Goal: Information Seeking & Learning: Learn about a topic

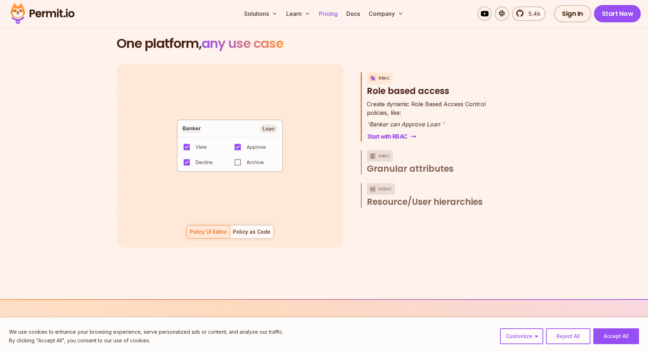
scroll to position [1046, 0]
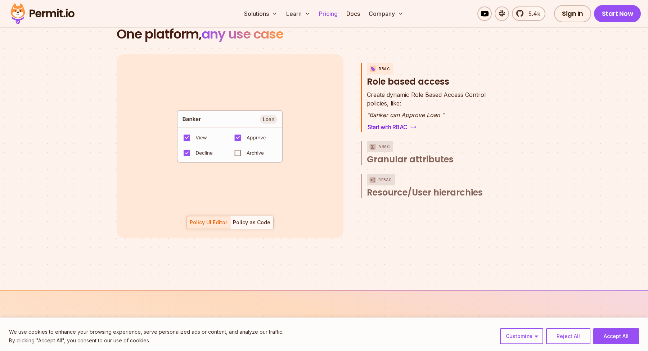
click at [327, 15] on link "Pricing" at bounding box center [328, 13] width 24 height 14
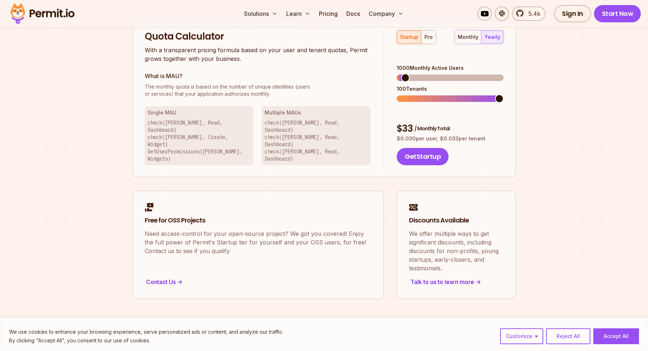
scroll to position [455, 0]
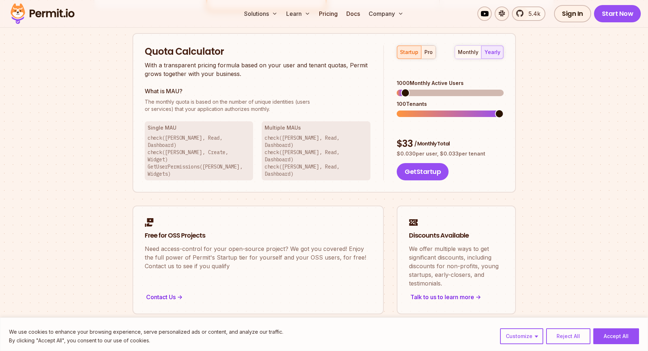
click at [429, 53] on div "pro" at bounding box center [429, 52] width 8 height 7
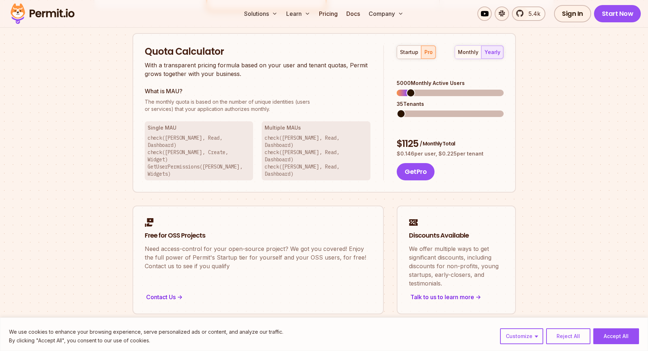
click at [397, 109] on span at bounding box center [401, 113] width 9 height 9
click at [471, 55] on div "monthly" at bounding box center [468, 52] width 21 height 7
click at [495, 55] on div "yearly" at bounding box center [493, 52] width 16 height 7
click at [397, 89] on span at bounding box center [401, 93] width 9 height 9
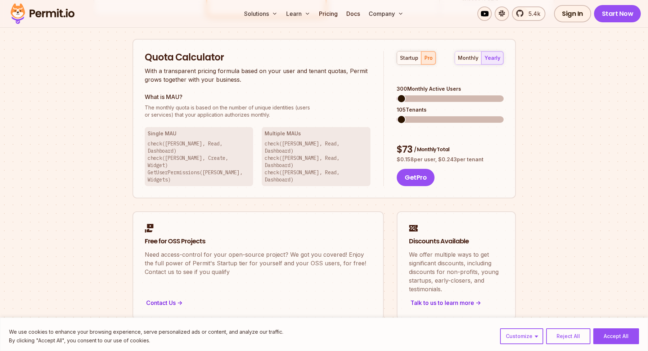
scroll to position [438, 0]
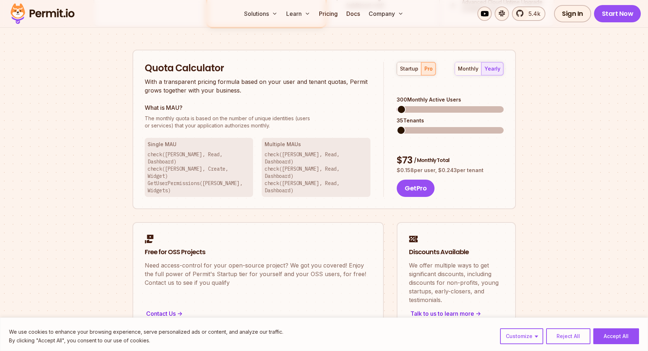
click at [397, 126] on span at bounding box center [401, 130] width 9 height 9
click at [403, 105] on span at bounding box center [407, 109] width 9 height 9
click at [397, 126] on span at bounding box center [401, 130] width 9 height 9
click at [425, 105] on span at bounding box center [420, 109] width 9 height 9
click at [397, 126] on span at bounding box center [401, 130] width 9 height 9
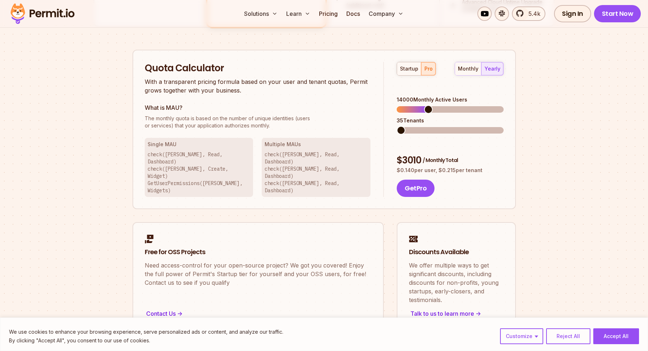
click at [397, 126] on span at bounding box center [401, 130] width 9 height 9
click at [399, 105] on span at bounding box center [403, 109] width 9 height 9
click at [397, 126] on span at bounding box center [401, 130] width 9 height 9
